Goal: Task Accomplishment & Management: Use online tool/utility

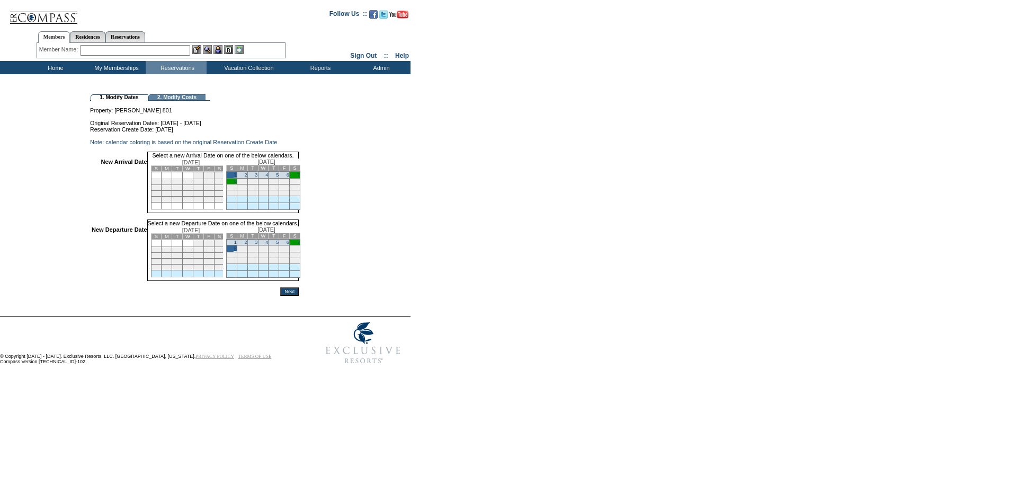
click at [299, 296] on input "Next" at bounding box center [289, 291] width 19 height 8
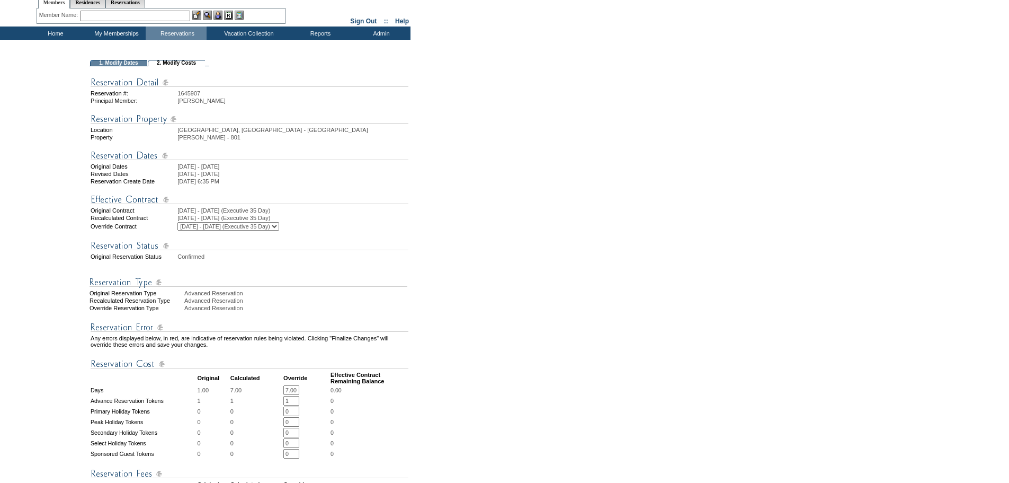
scroll to position [265, 0]
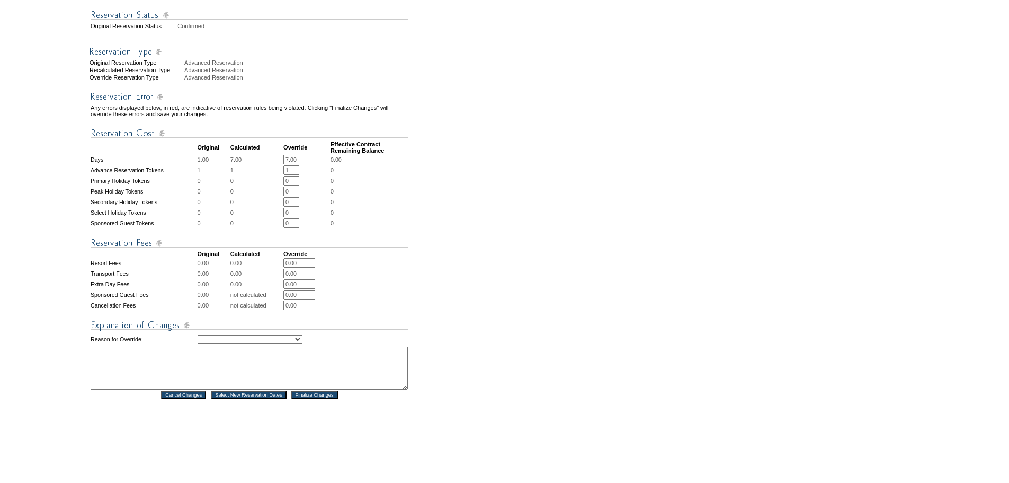
click at [303, 343] on select "Creating Continuous Stay Days Rebooked After Cancellation Editing Occupant Expe…" at bounding box center [250, 339] width 105 height 8
select select "1044"
click at [198, 343] on select "Creating Continuous Stay Days Rebooked After Cancellation Editing Occupant Expe…" at bounding box center [250, 339] width 105 height 8
click at [290, 389] on textarea at bounding box center [249, 368] width 317 height 43
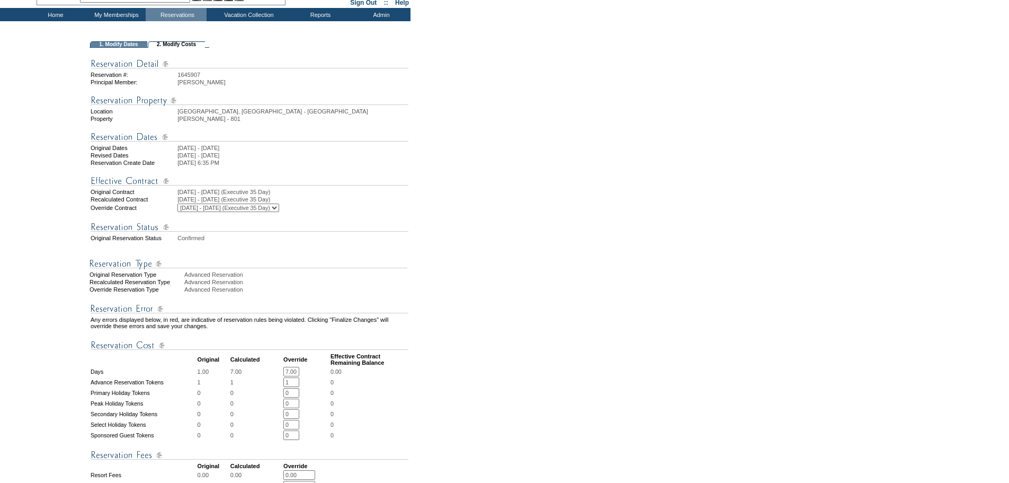
scroll to position [369, 0]
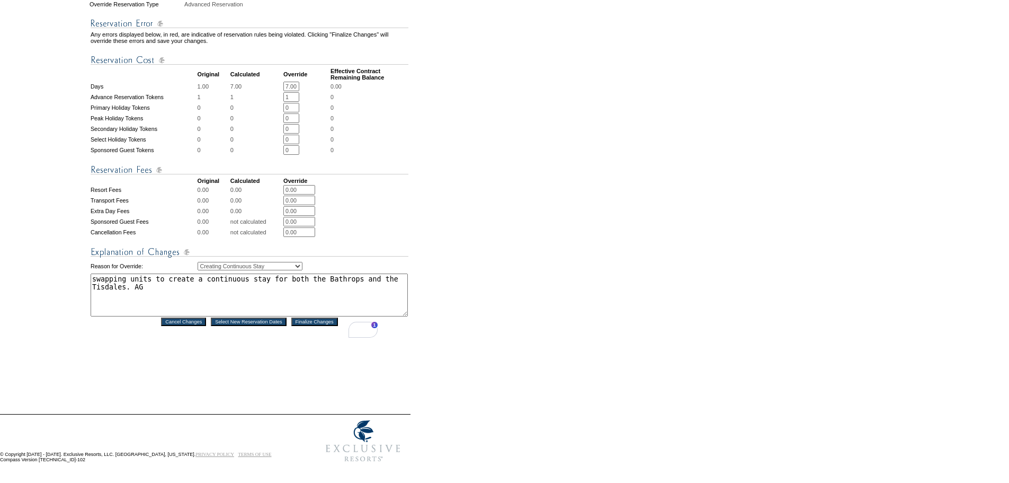
type textarea "swapping units to create a continuous stay for both the Bathrops and the Tisdal…"
click at [324, 317] on input "Finalize Changes" at bounding box center [314, 321] width 47 height 8
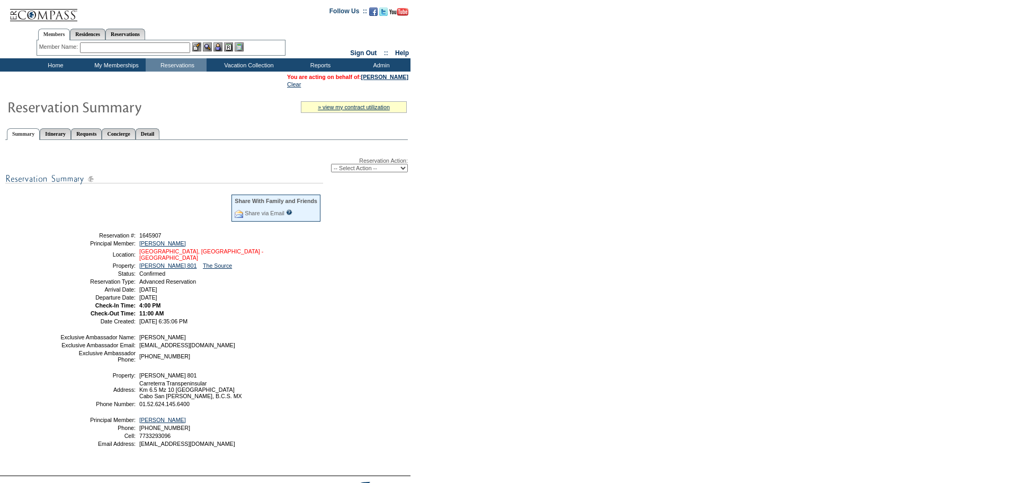
click at [216, 256] on link "[GEOGRAPHIC_DATA], [GEOGRAPHIC_DATA] - [GEOGRAPHIC_DATA]" at bounding box center [201, 254] width 124 height 13
